Goal: Task Accomplishment & Management: Use online tool/utility

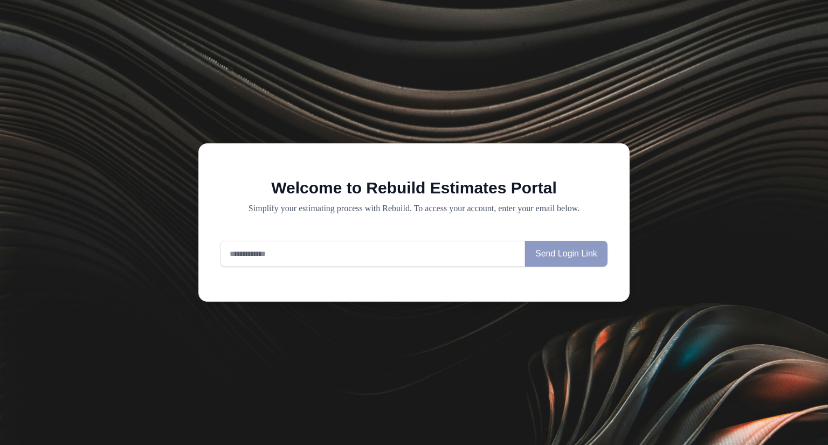
click at [322, 258] on input "email" at bounding box center [373, 254] width 305 height 26
type input "**********"
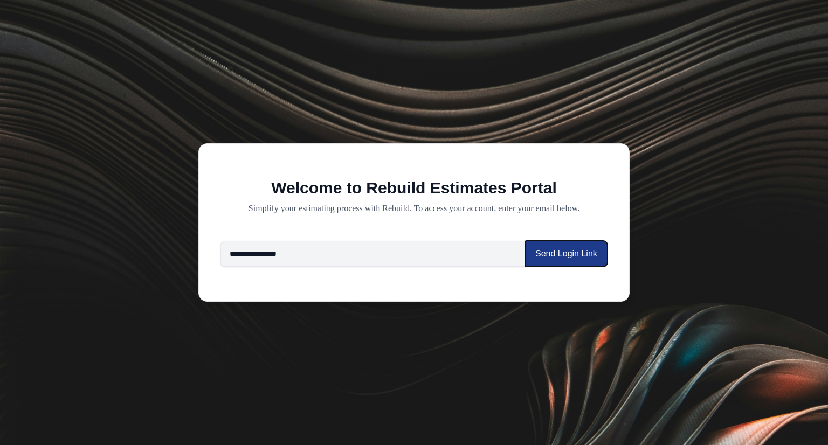
click at [572, 251] on button "Send Login Link" at bounding box center [566, 254] width 83 height 26
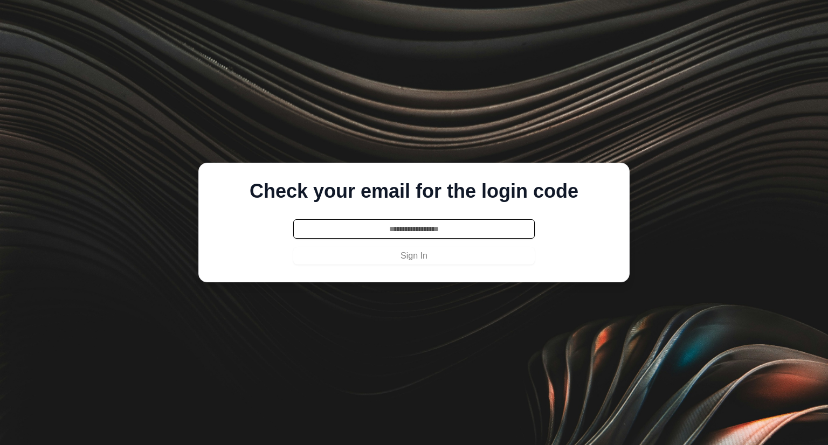
click at [466, 231] on input "text" at bounding box center [414, 228] width 242 height 19
type input "******"
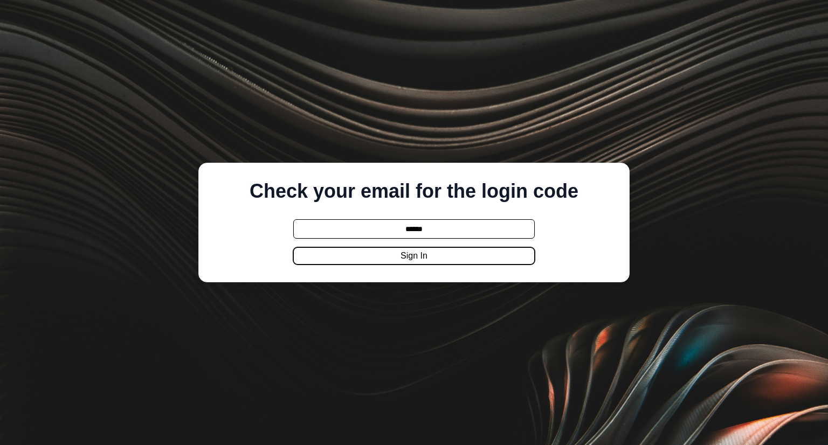
click at [459, 262] on button "Sign In" at bounding box center [414, 256] width 242 height 17
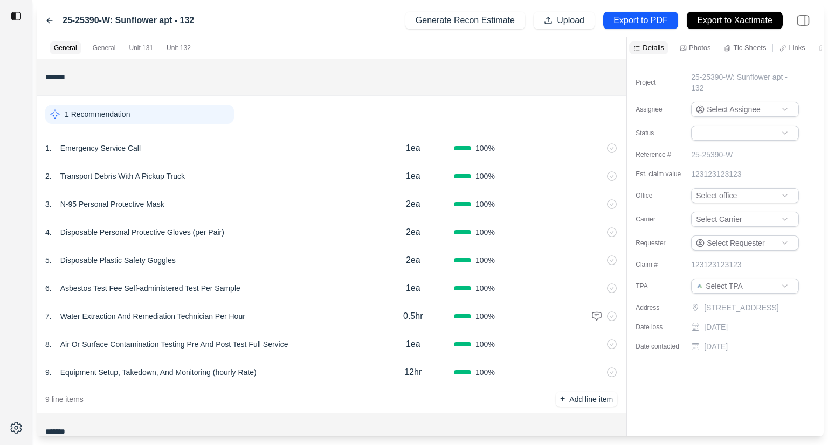
click at [768, 113] on html "25-25390-W: Sunflower apt - 132 Generate Recon Estimate Upload Export to PDF Ex…" at bounding box center [414, 222] width 828 height 445
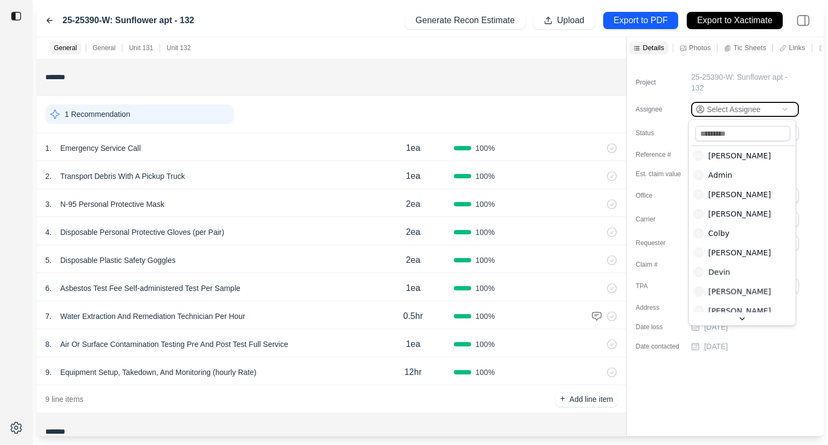
click at [768, 113] on html "25-25390-W: Sunflower apt - 132 Generate Recon Estimate Upload Export to PDF Ex…" at bounding box center [414, 222] width 828 height 445
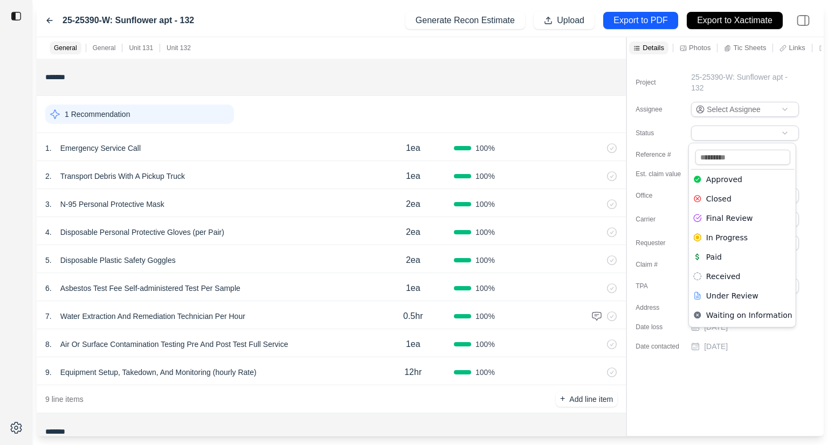
click at [773, 126] on html "25-25390-W: Sunflower apt - 132 Generate Recon Estimate Upload Export to PDF Ex…" at bounding box center [414, 222] width 828 height 445
click at [818, 135] on html "25-25390-W: Sunflower apt - 132 Generate Recon Estimate Upload Export to PDF Ex…" at bounding box center [414, 222] width 828 height 445
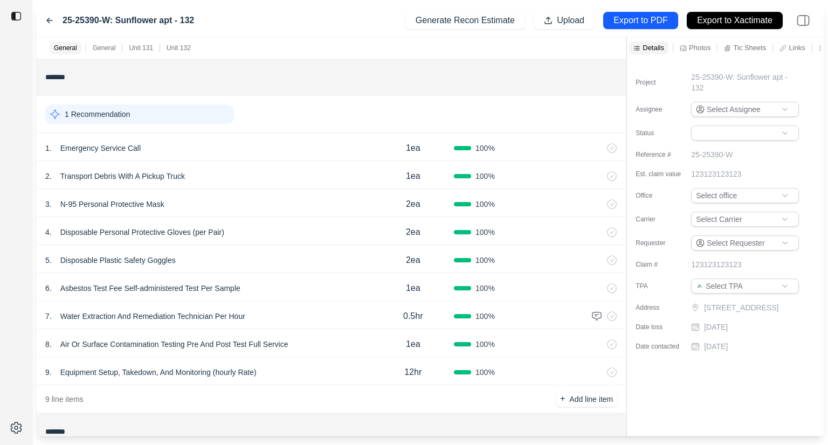
click at [757, 194] on html "25-25390-W: Sunflower apt - 132 Generate Recon Estimate Upload Export to PDF Ex…" at bounding box center [414, 222] width 828 height 445
click at [794, 146] on html "25-25390-W: Sunflower apt - 132 Generate Recon Estimate Upload Export to PDF Ex…" at bounding box center [414, 222] width 828 height 445
click at [755, 224] on html "25-25390-W: Sunflower apt - 132 Generate Recon Estimate Upload Export to PDF Ex…" at bounding box center [414, 222] width 828 height 445
click at [809, 169] on html "25-25390-W: Sunflower apt - 132 Generate Recon Estimate Upload Export to PDF Ex…" at bounding box center [414, 222] width 828 height 445
